Goal: Task Accomplishment & Management: Complete application form

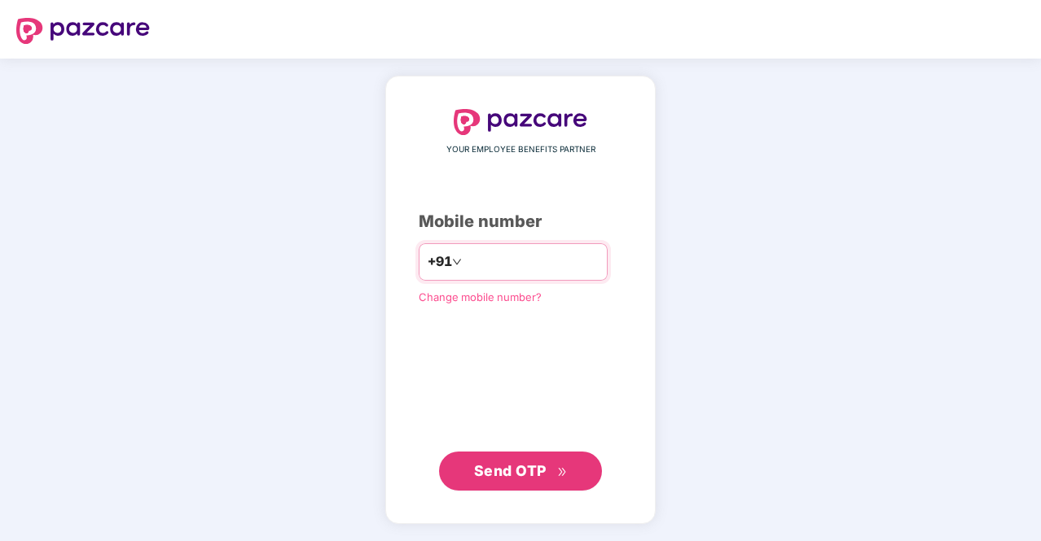
click at [537, 262] on input "number" at bounding box center [532, 262] width 134 height 26
type input "**********"
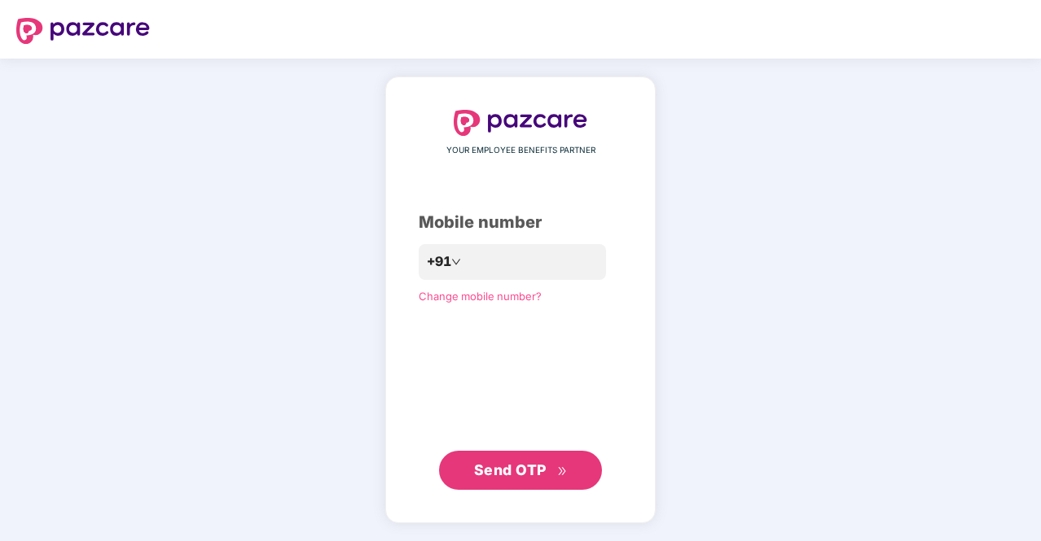
click at [500, 457] on button "Send OTP" at bounding box center [520, 470] width 163 height 39
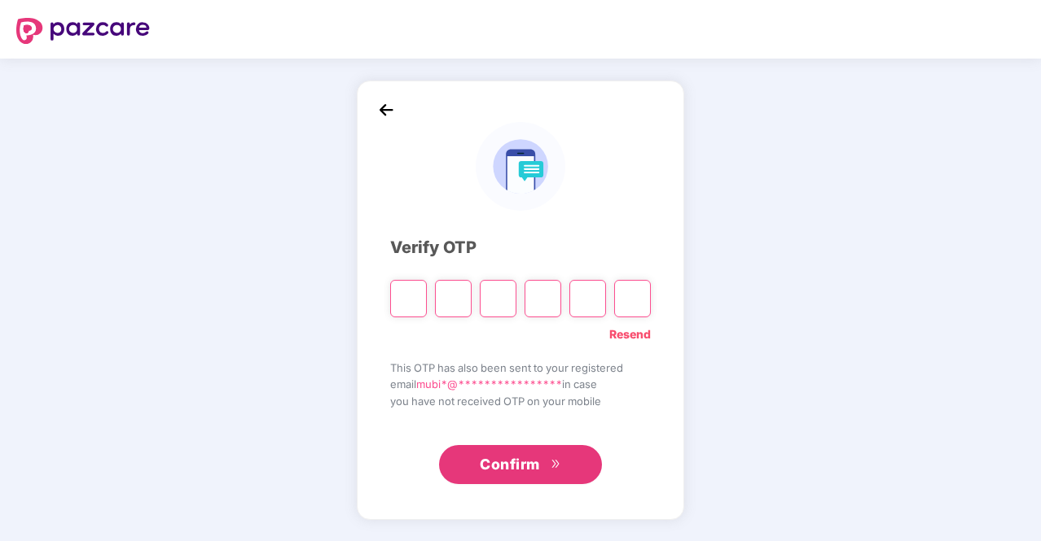
type input "*"
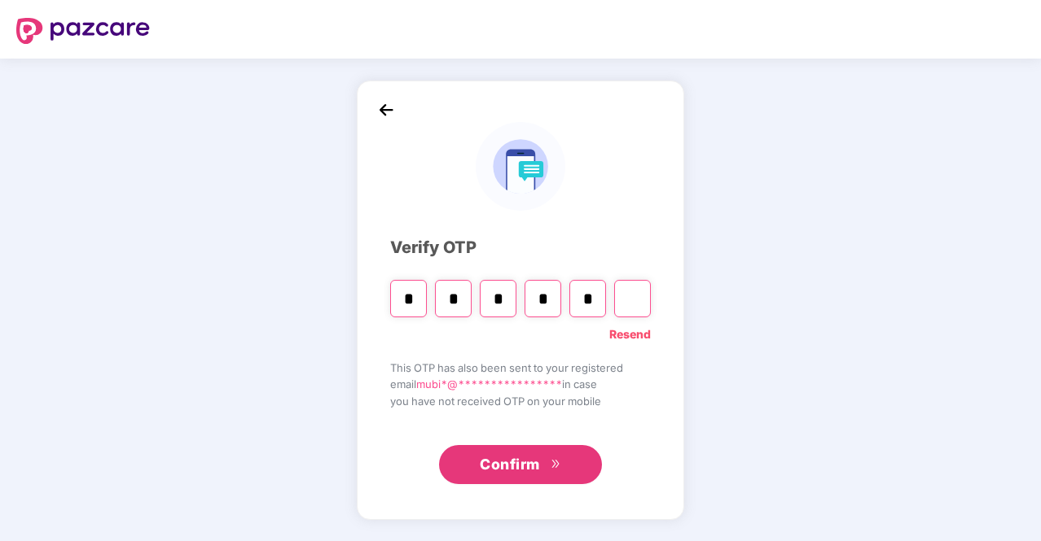
type input "*"
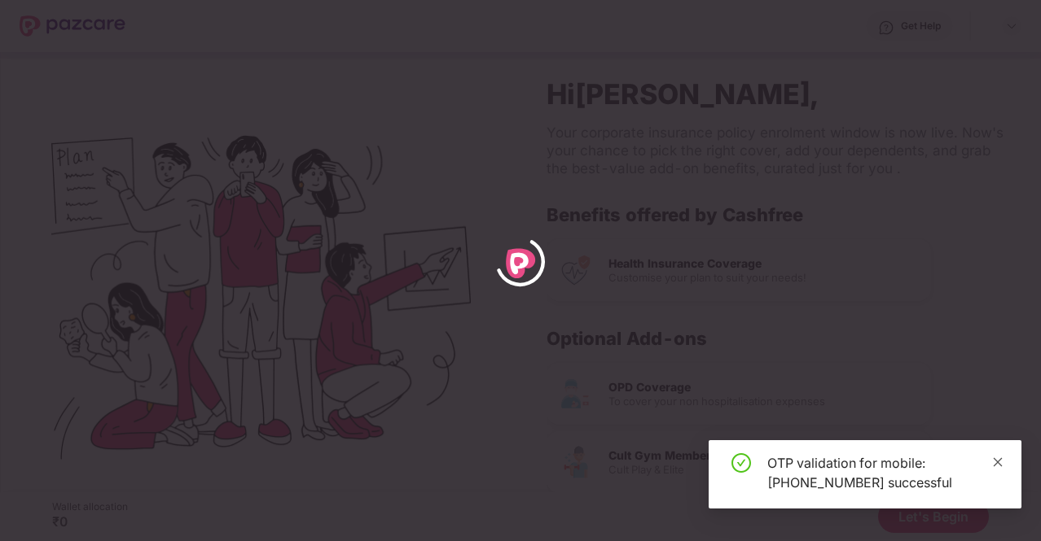
click at [997, 462] on icon "close" at bounding box center [997, 462] width 9 height 9
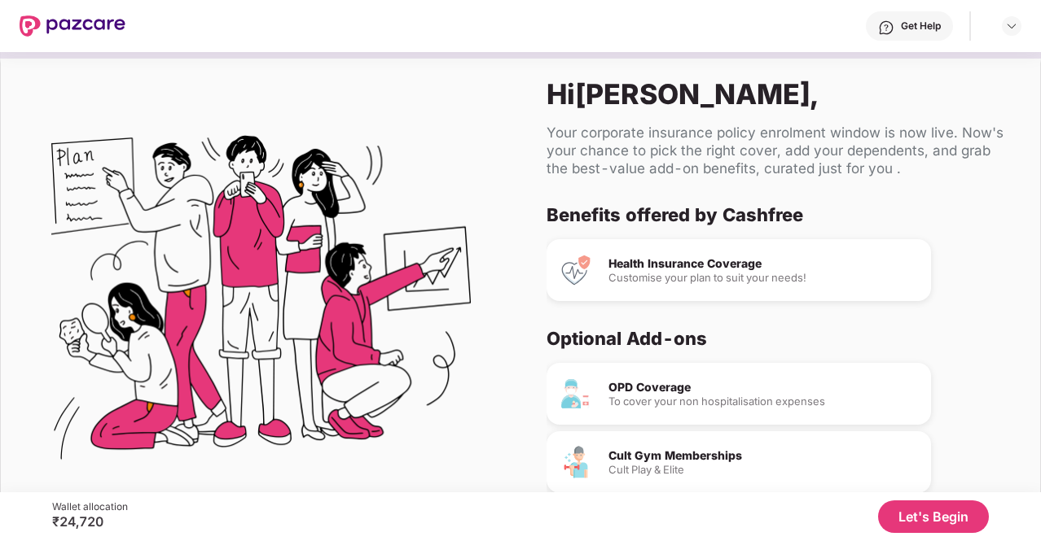
click at [959, 160] on div "Your corporate insurance policy enrolment window is now live. Now's your chance…" at bounding box center [779, 151] width 467 height 54
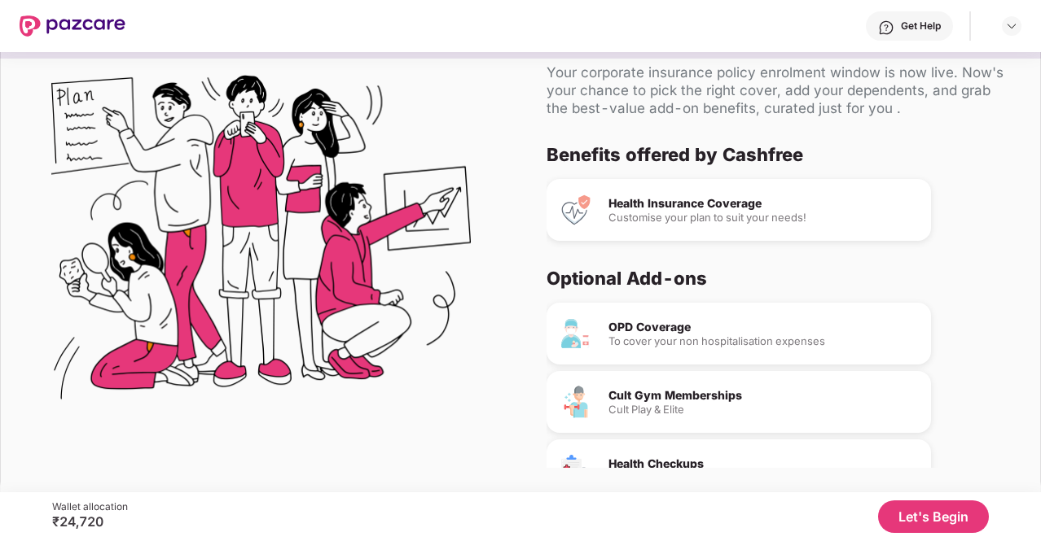
scroll to position [62, 0]
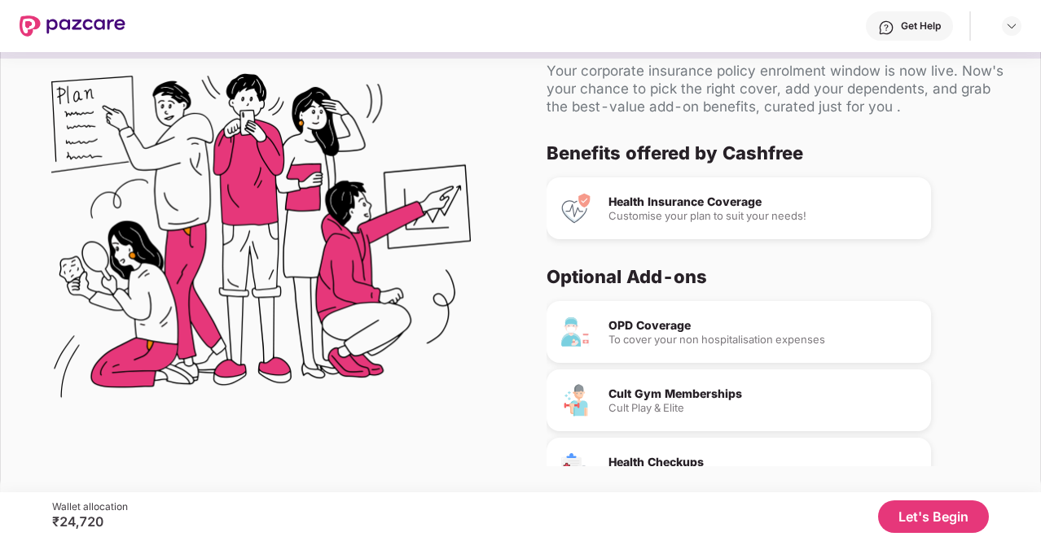
click at [958, 509] on button "Let's Begin" at bounding box center [933, 517] width 111 height 33
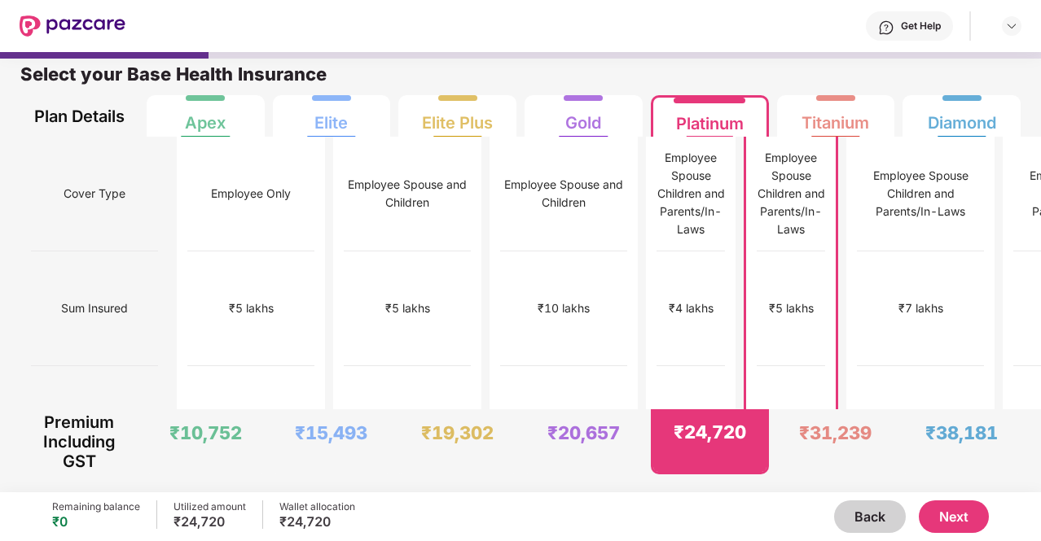
scroll to position [0, 0]
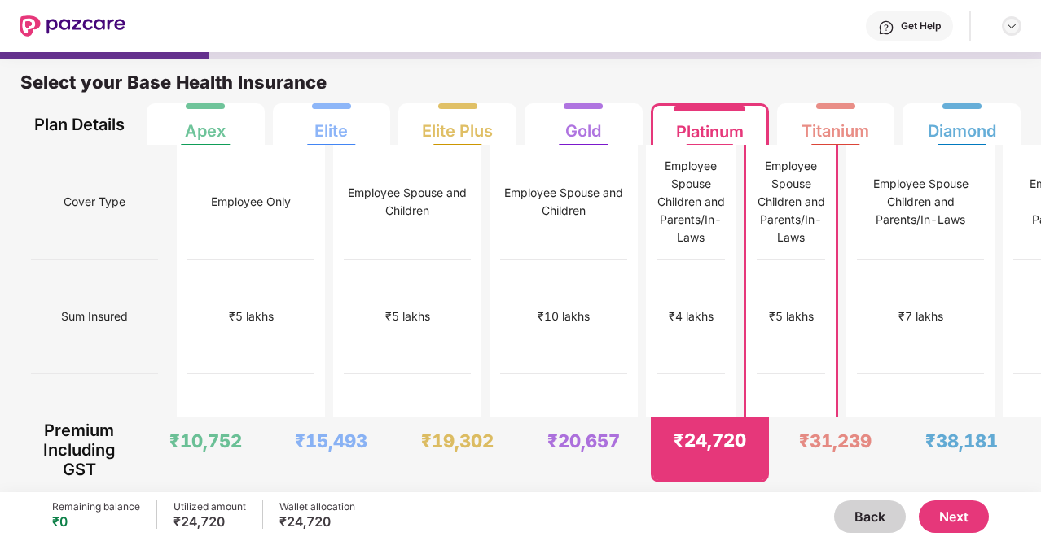
click at [1018, 25] on div at bounding box center [1011, 26] width 20 height 20
click at [664, 33] on div "Get Help" at bounding box center [573, 26] width 896 height 52
click at [756, 200] on div "Employee Spouse Children and Parents/In-Laws" at bounding box center [790, 202] width 68 height 90
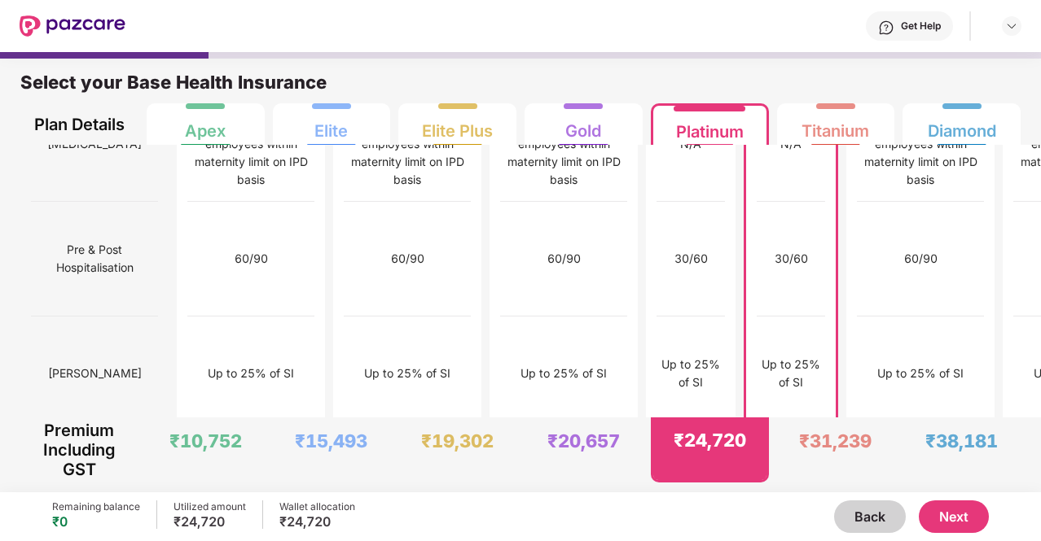
scroll to position [1782, 0]
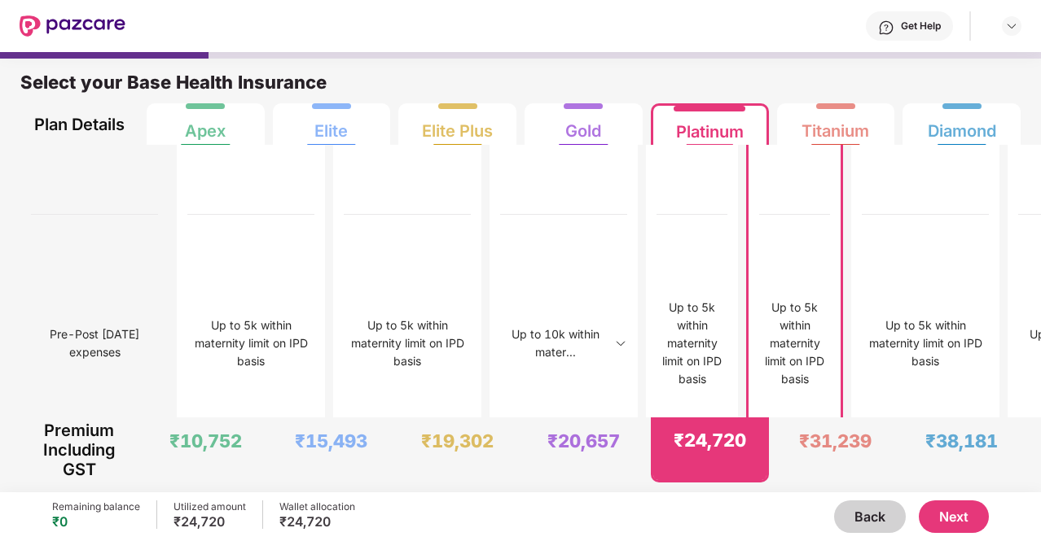
scroll to position [3631, 0]
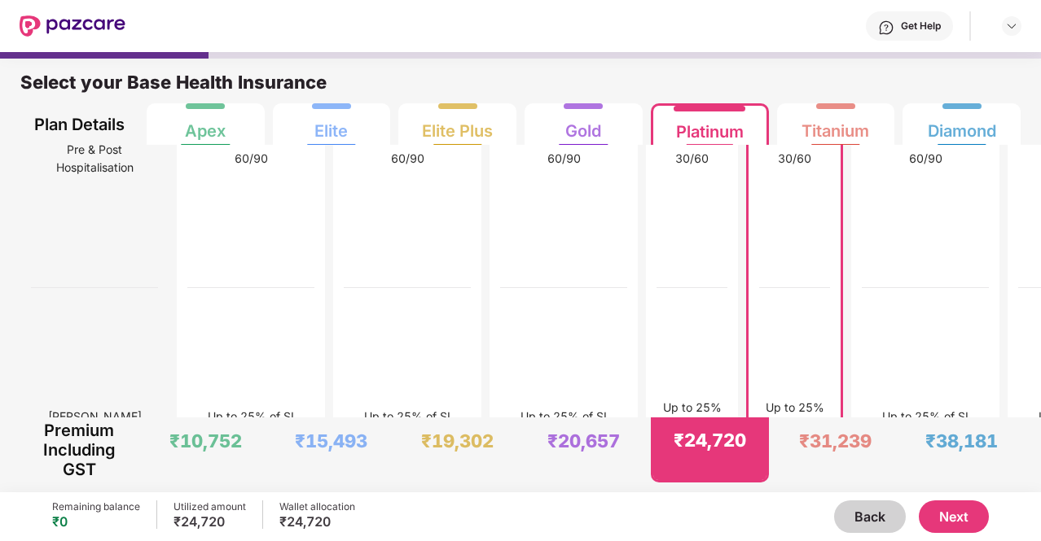
scroll to position [4227, 0]
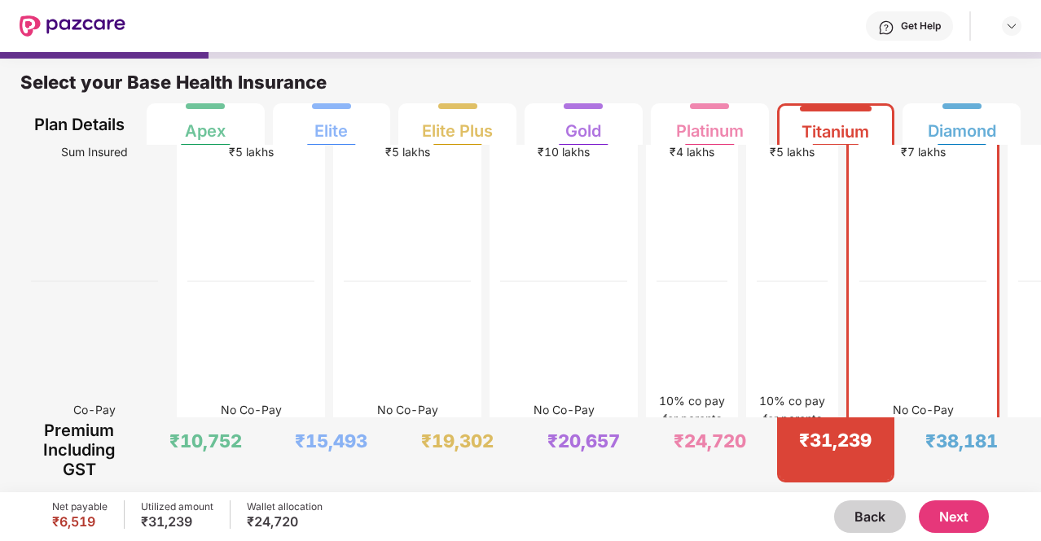
scroll to position [528, 0]
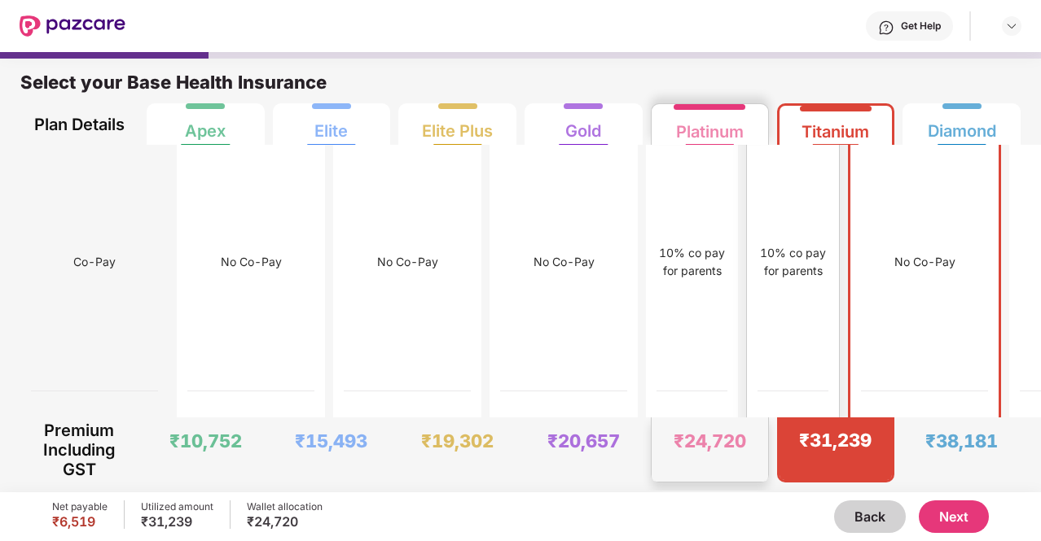
click at [736, 129] on div "Platinum" at bounding box center [710, 125] width 68 height 33
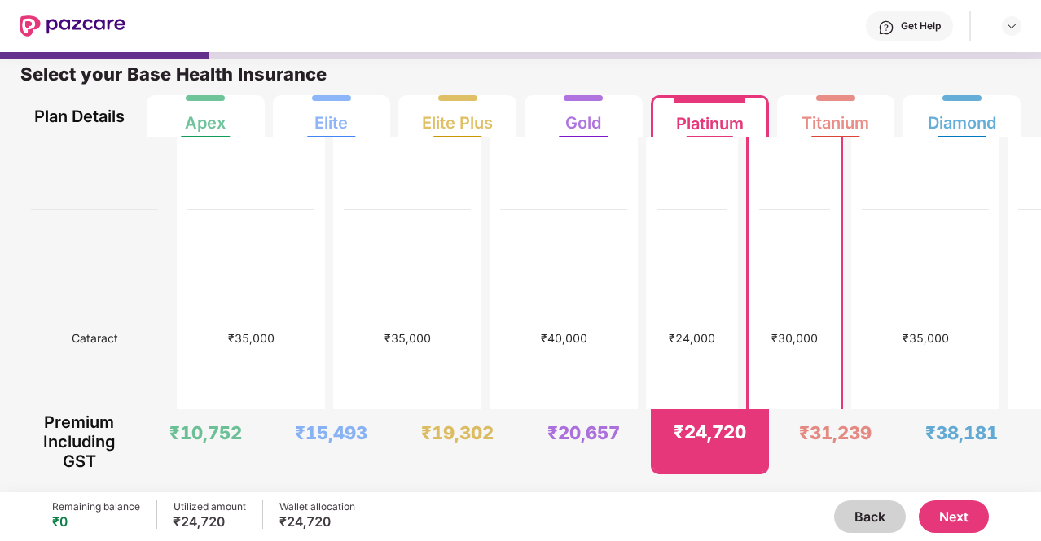
scroll to position [2255, 0]
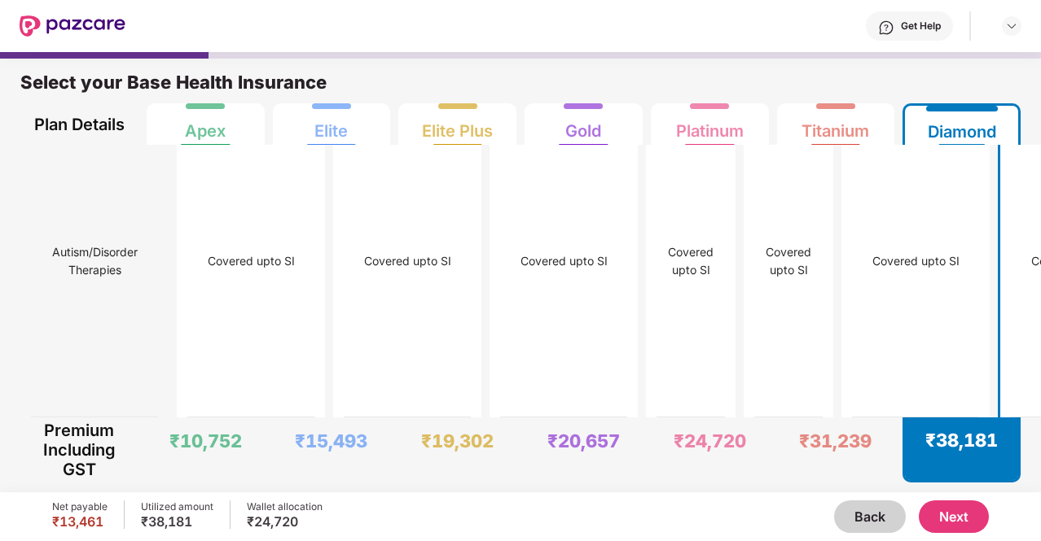
scroll to position [10203, 0]
click at [755, 313] on div "Covered upto SI" at bounding box center [789, 262] width 68 height 312
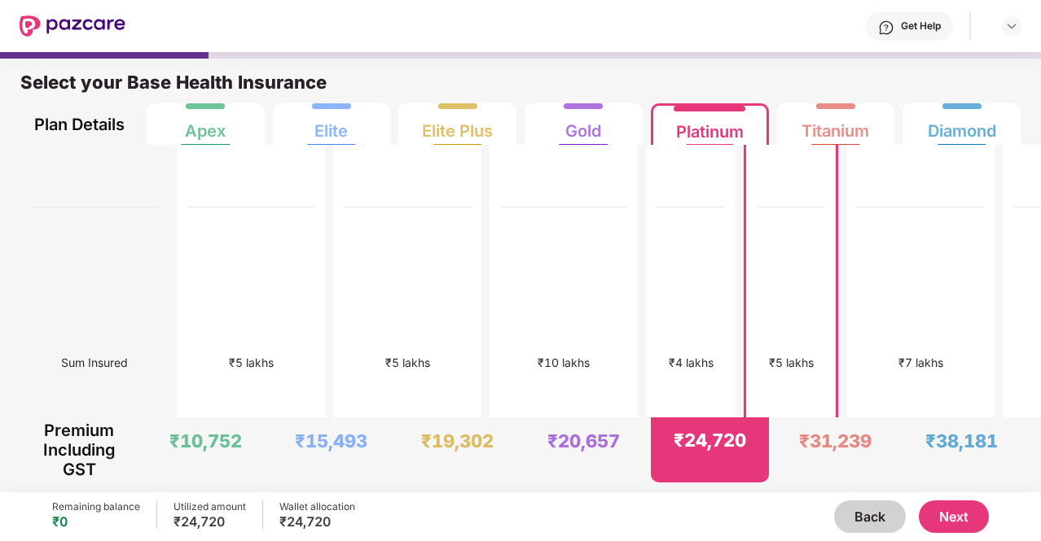
scroll to position [130, 0]
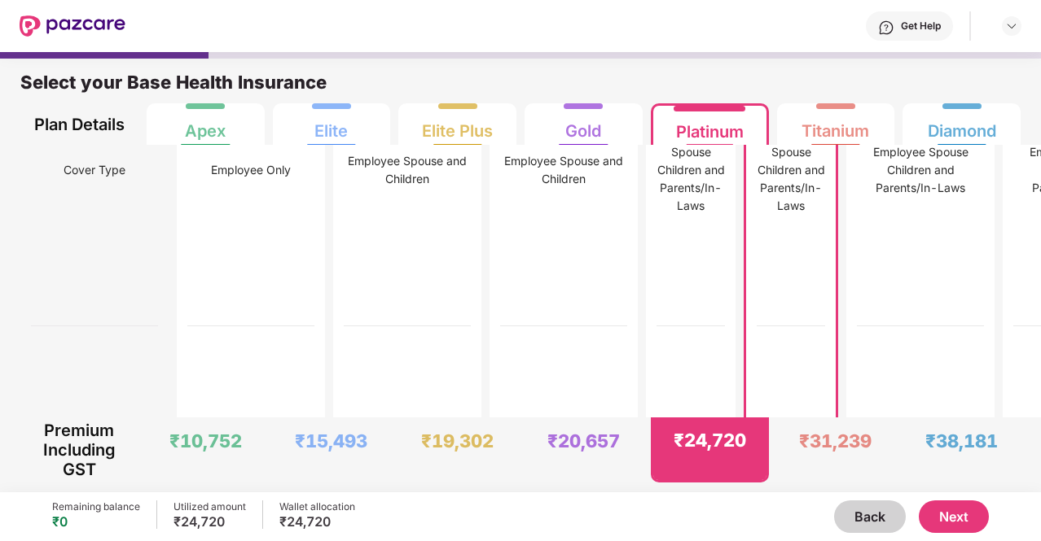
click at [971, 517] on button "Next" at bounding box center [953, 517] width 70 height 33
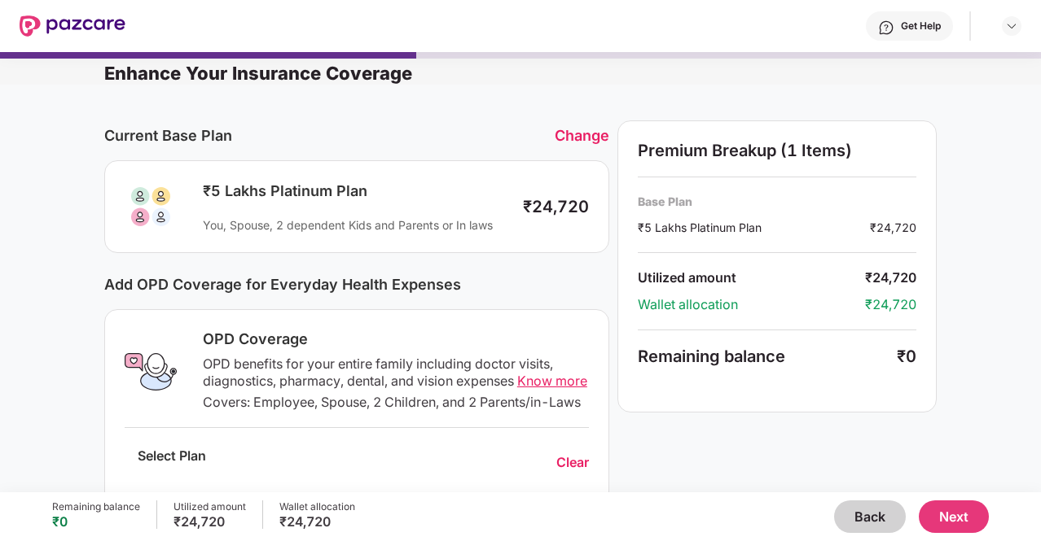
scroll to position [2, 0]
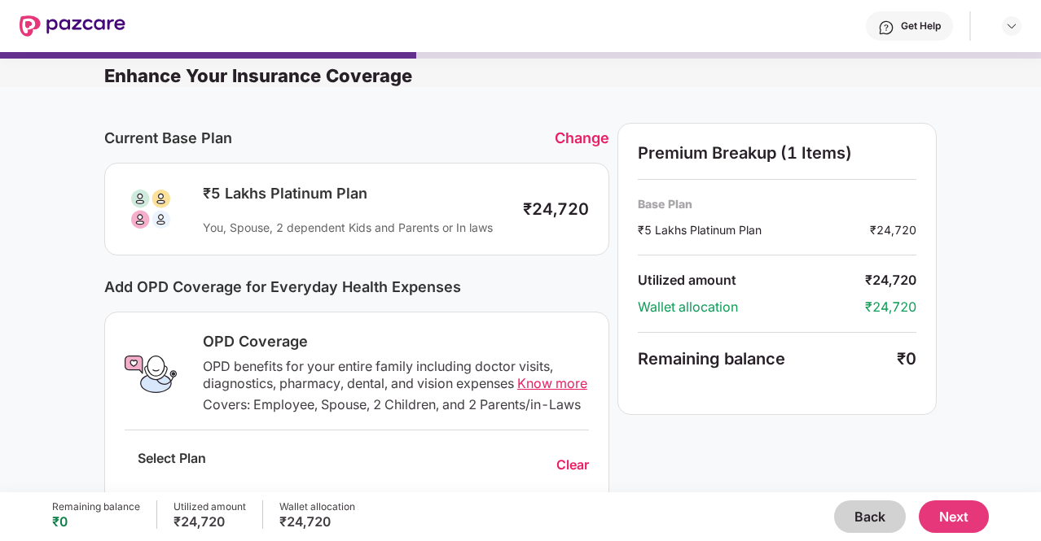
click at [962, 502] on button "Next" at bounding box center [953, 517] width 70 height 33
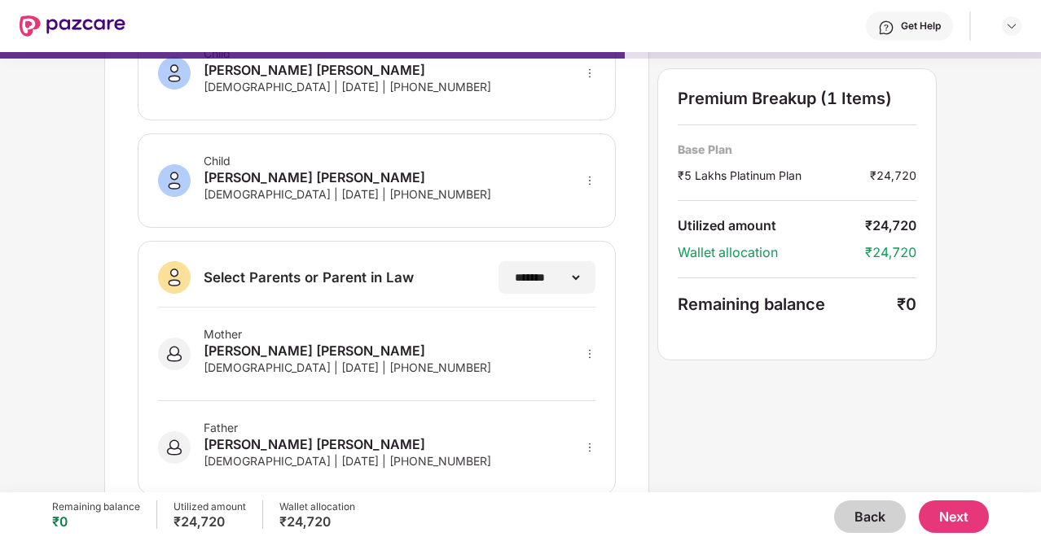
scroll to position [362, 0]
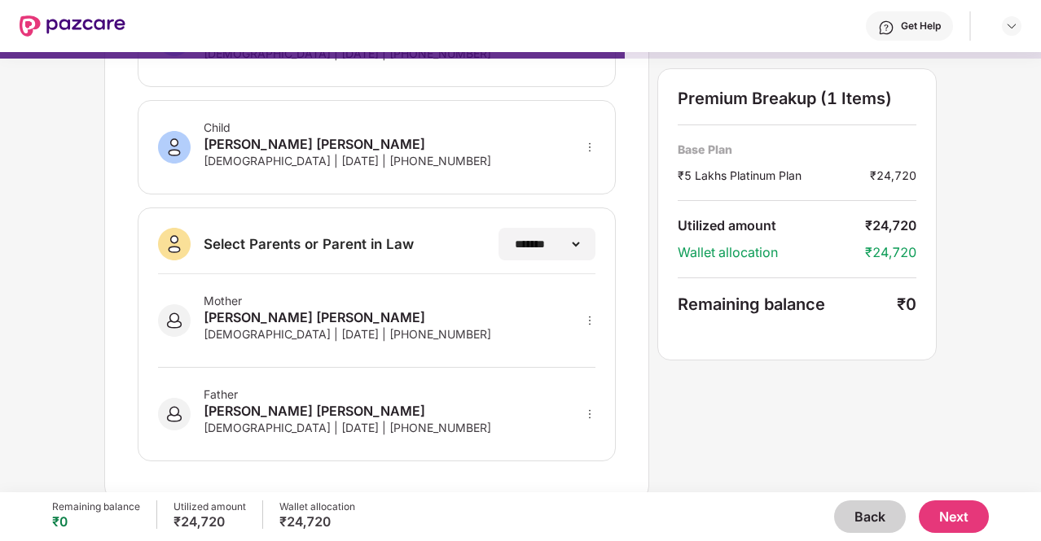
click at [940, 512] on button "Next" at bounding box center [953, 517] width 70 height 33
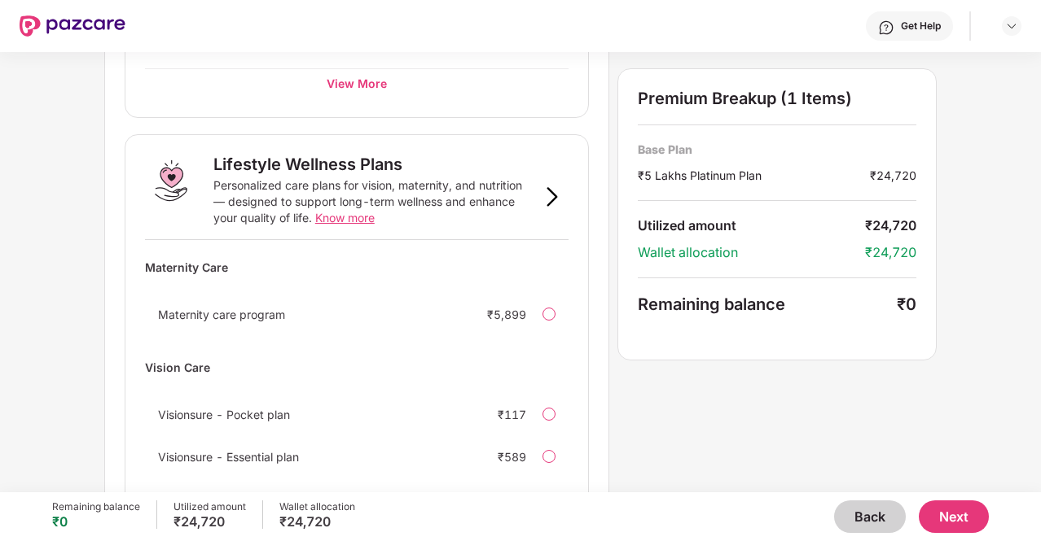
scroll to position [1090, 0]
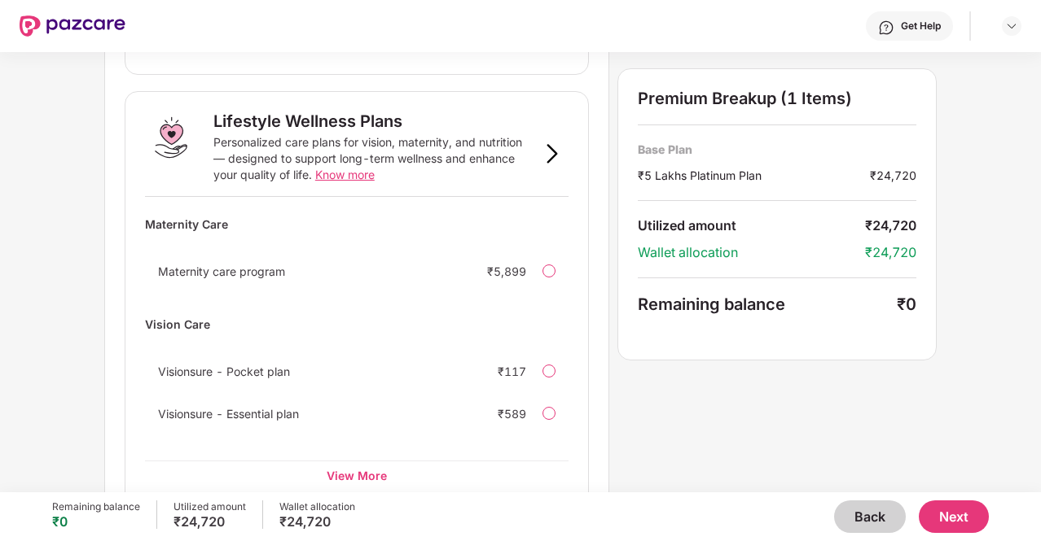
click at [957, 515] on button "Next" at bounding box center [953, 517] width 70 height 33
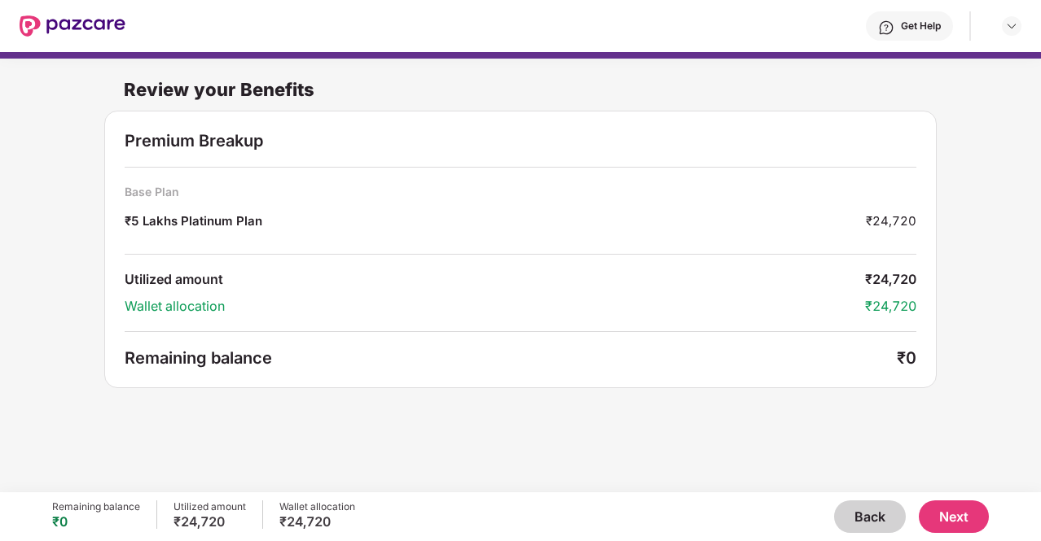
click at [952, 516] on button "Next" at bounding box center [953, 517] width 70 height 33
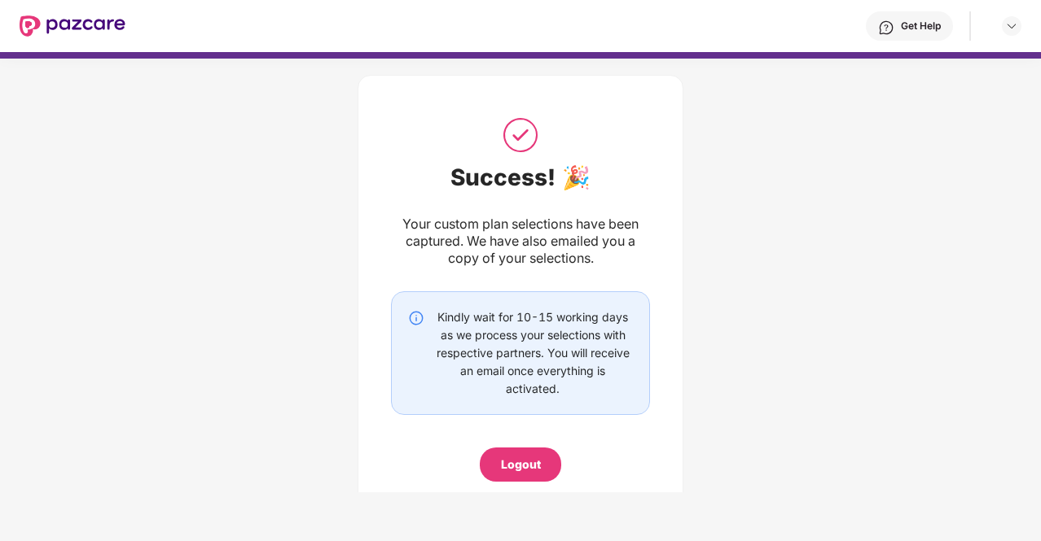
click at [505, 462] on div "Logout" at bounding box center [521, 465] width 40 height 18
